Goal: Submit feedback/report problem

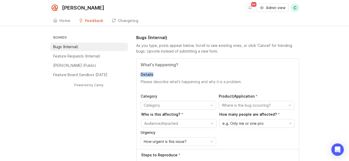
drag, startPoint x: 169, startPoint y: 78, endPoint x: 170, endPoint y: 76, distance: 2.8
click at [135, 78] on div "Details Category Product/Application Who is this affecting? How many people are…" at bounding box center [217, 104] width 162 height 91
click at [135, 68] on div "Details Category Product/Application Who is this affecting? How many people are…" at bounding box center [217, 104] width 162 height 91
click at [135, 67] on input "Title" at bounding box center [217, 65] width 154 height 6
click at [135, 66] on input "Title" at bounding box center [217, 65] width 154 height 6
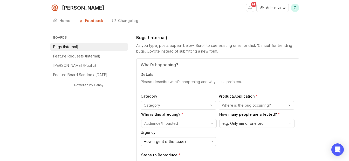
click at [135, 64] on input "Title" at bounding box center [217, 65] width 154 height 6
click at [135, 70] on div "502 errors Details Category Product/Application Who is this affecting? How many…" at bounding box center [217, 104] width 162 height 91
click at [135, 61] on div "502 errors Details Category Product/Application Who is this affecting? How many…" at bounding box center [217, 104] width 162 height 91
click at [135, 63] on input "502 errors" at bounding box center [217, 65] width 154 height 6
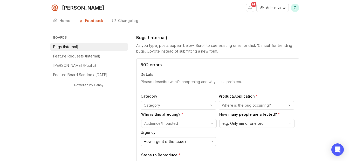
click at [135, 64] on input "502 errors" at bounding box center [217, 65] width 154 height 6
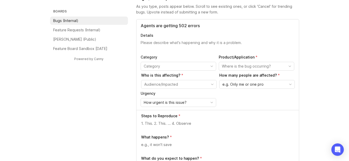
scroll to position [42, 0]
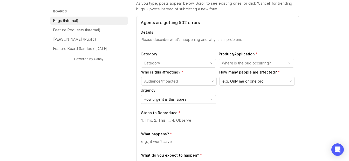
type input "Agents are getting 502 errors"
click at [135, 61] on input "toggle menu" at bounding box center [175, 63] width 63 height 6
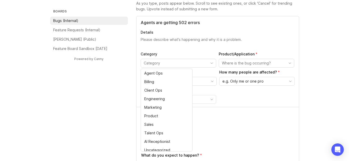
click at [135, 40] on textarea "Details" at bounding box center [217, 42] width 154 height 10
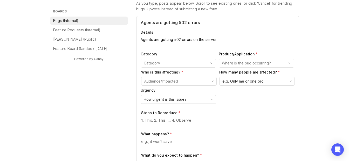
type textarea "Agents are getting 502 errors on the server"
click at [135, 54] on p "Category" at bounding box center [177, 54] width 75 height 5
click at [135, 64] on input "toggle menu" at bounding box center [175, 63] width 63 height 6
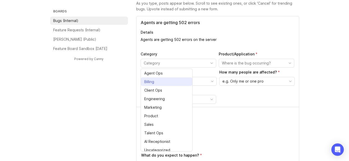
click at [135, 83] on li "Billing" at bounding box center [166, 82] width 51 height 9
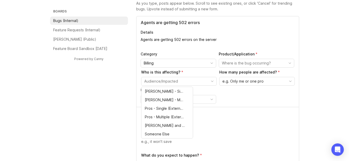
drag, startPoint x: 169, startPoint y: 82, endPoint x: 168, endPoint y: 72, distance: 10.4
click at [135, 82] on input "toggle menu" at bounding box center [175, 82] width 63 height 6
click at [135, 68] on div "Category Billing Product/Application Who is this affecting? How many people are…" at bounding box center [217, 78] width 154 height 52
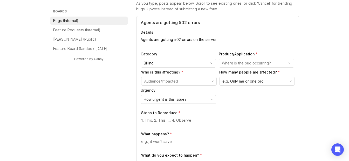
click at [135, 65] on input "Billing" at bounding box center [175, 63] width 63 height 6
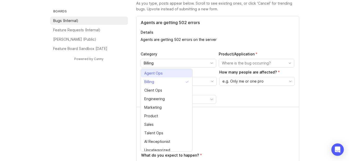
click at [135, 71] on li "Agent Ops" at bounding box center [166, 73] width 51 height 9
type input "Agent Ops"
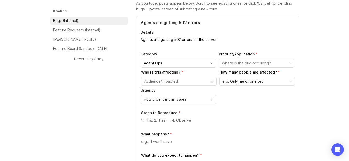
click at [135, 59] on div "toggle menu" at bounding box center [252, 63] width 67 height 8
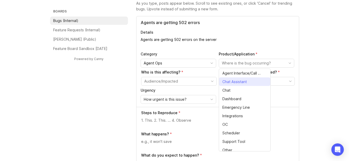
click at [135, 72] on span "Agent Interface/Call Page" at bounding box center [241, 74] width 39 height 6
type input "Agent Interface/Call Page"
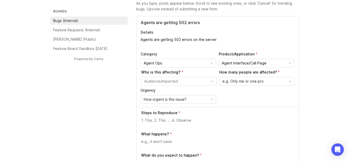
click at [135, 83] on input "toggle menu" at bounding box center [175, 82] width 63 height 6
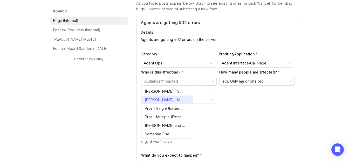
click at [135, 99] on span "[PERSON_NAME] - Multiple (Internal)" at bounding box center [165, 100] width 40 height 6
type input "[PERSON_NAME] - Multiple (Internal)"
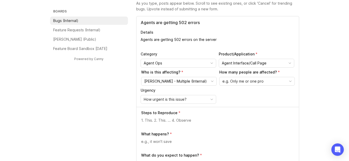
click at [135, 82] on span "e.g. Only me or one pro" at bounding box center [242, 82] width 41 height 6
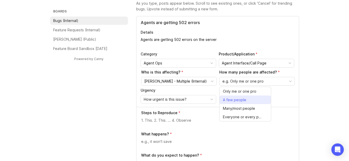
click at [135, 100] on span "A few people" at bounding box center [234, 100] width 23 height 6
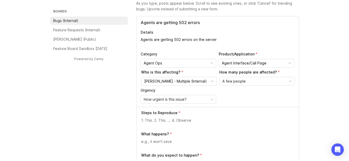
click at [135, 103] on div "How urgent is this issue?" at bounding box center [174, 99] width 67 height 8
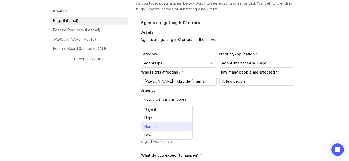
click at [135, 127] on li "Normal" at bounding box center [166, 126] width 51 height 9
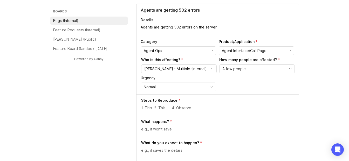
scroll to position [58, 0]
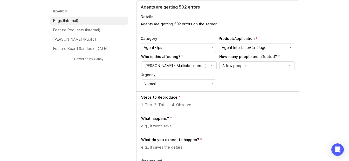
click at [135, 84] on div "Normal" at bounding box center [174, 84] width 67 height 8
drag, startPoint x: 175, startPoint y: 105, endPoint x: 218, endPoint y: 109, distance: 43.7
click at [135, 103] on body "[PERSON_NAME] 99 Admin view C Create Home Feedback Bugs (Internal) 376 Changelo…" at bounding box center [174, 22] width 349 height 161
click at [135, 111] on div at bounding box center [217, 107] width 153 height 10
drag, startPoint x: 244, startPoint y: 136, endPoint x: 215, endPoint y: 138, distance: 29.1
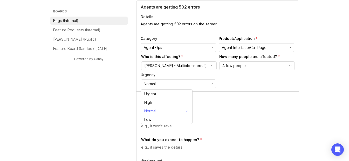
click at [135, 136] on div "Steps to Reproduce What happens? What do you expect to happen? Workaround Call …" at bounding box center [217, 154] width 162 height 126
click at [135, 141] on p "What do you expect to happen?" at bounding box center [170, 139] width 58 height 5
click at [135, 116] on div "Steps to Reproduce What happens? What do you expect to happen? Workaround Call …" at bounding box center [217, 154] width 162 height 126
click at [135, 109] on div at bounding box center [217, 107] width 153 height 10
click at [135, 110] on div at bounding box center [217, 107] width 153 height 10
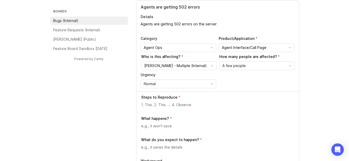
click at [135, 107] on textarea at bounding box center [217, 105] width 153 height 6
type textarea "A"
type textarea "S"
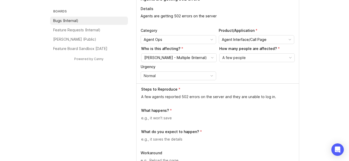
scroll to position [69, 0]
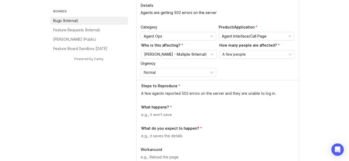
click at [135, 97] on div "A few agents reported 502 errors on the server and they are unable to log in." at bounding box center [217, 96] width 153 height 10
click at [135, 94] on textarea "A few agents reported 502 errors on the server and they are unable to log in." at bounding box center [217, 94] width 153 height 6
click at [0, 0] on lt-span ", and" at bounding box center [0, 0] width 0 height 0
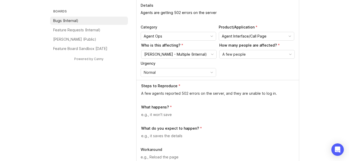
click at [135, 93] on textarea "A few agents reported 502 errors on the server, and they are unable to log in." at bounding box center [217, 94] width 153 height 6
type textarea "A few agents reported 502 errors on the server, and they are unable to log in."
click at [135, 110] on label "What happens?" at bounding box center [217, 107] width 153 height 5
click at [135, 112] on textarea at bounding box center [217, 115] width 153 height 6
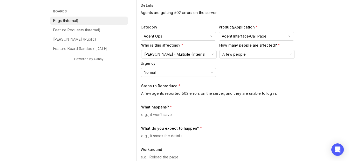
paste textarea "A few agents reported 502 errors on the server, and they are unable to log in."
type textarea "A few agents reported 502 errors on the server, and they are unable to log in."
click at [135, 93] on textarea "A few agents reported 502 errors on the server, and they are unable to log in." at bounding box center [217, 94] width 153 height 6
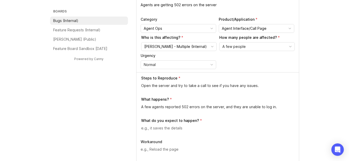
scroll to position [80, 0]
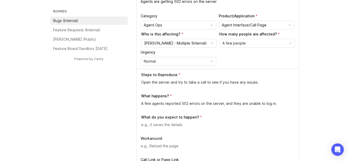
type textarea "Open the server and try to take a call to see if you have any issues."
click at [135, 126] on textarea at bounding box center [217, 125] width 153 height 6
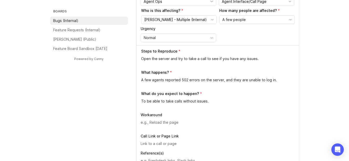
scroll to position [126, 0]
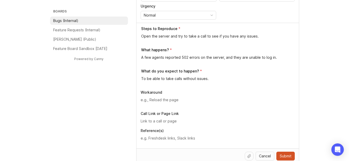
type textarea "To be able to take calls without issues."
click at [135, 103] on div at bounding box center [217, 102] width 154 height 10
type textarea "I was able to log in without issues."
click at [135, 136] on textarea at bounding box center [217, 139] width 154 height 6
paste textarea "[URL][DOMAIN_NAME]"
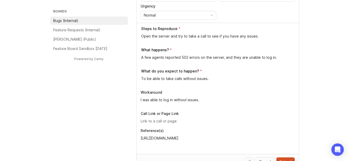
paste textarea "[URL][DOMAIN_NAME]"
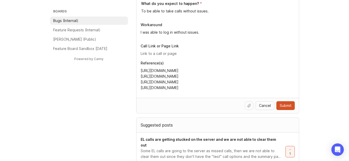
scroll to position [194, 0]
type textarea "[URL][DOMAIN_NAME] [URL][DOMAIN_NAME] [URL][DOMAIN_NAME] [URL][DOMAIN_NAME]"
drag, startPoint x: 281, startPoint y: 113, endPoint x: 285, endPoint y: 108, distance: 6.0
click at [135, 108] on button "Submit" at bounding box center [285, 105] width 18 height 9
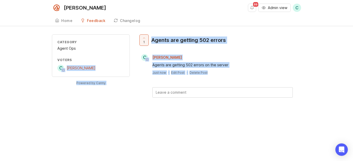
drag, startPoint x: 24, startPoint y: 67, endPoint x: 287, endPoint y: 79, distance: 263.6
click at [135, 79] on div "Category Agent Ops Voters C [PERSON_NAME] Powered by Canny 1 Agents are getting…" at bounding box center [176, 74] width 353 height 80
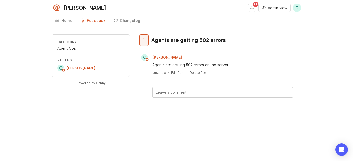
click at [134, 108] on div "Category Agent Ops Voters C [PERSON_NAME] Powered by Canny 1 Agents are getting…" at bounding box center [176, 74] width 249 height 80
click at [135, 8] on div "99 Admin view C Create" at bounding box center [274, 8] width 53 height 16
click at [135, 8] on button "Notifications" at bounding box center [252, 8] width 8 height 8
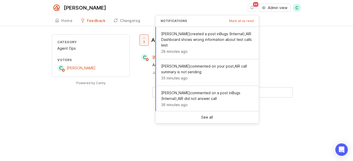
click at [135, 8] on button "Notifications" at bounding box center [252, 8] width 8 height 8
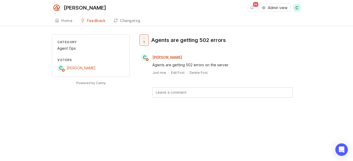
click at [135, 101] on div "1 Agents are getting 502 errors C [PERSON_NAME] Agents are getting 502 errors o…" at bounding box center [219, 74] width 163 height 80
click at [135, 96] on textarea at bounding box center [222, 93] width 140 height 10
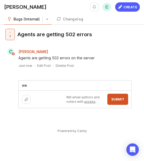
click at [49, 79] on div "1 Agents are getting 502 errors C [PERSON_NAME] Agents are getting 502 errors o…" at bounding box center [71, 69] width 135 height 80
click at [51, 84] on textarea "we" at bounding box center [75, 86] width 112 height 10
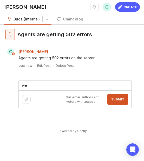
click at [51, 85] on textarea "we" at bounding box center [75, 86] width 112 height 10
type textarea "w"
